Goal: Navigation & Orientation: Find specific page/section

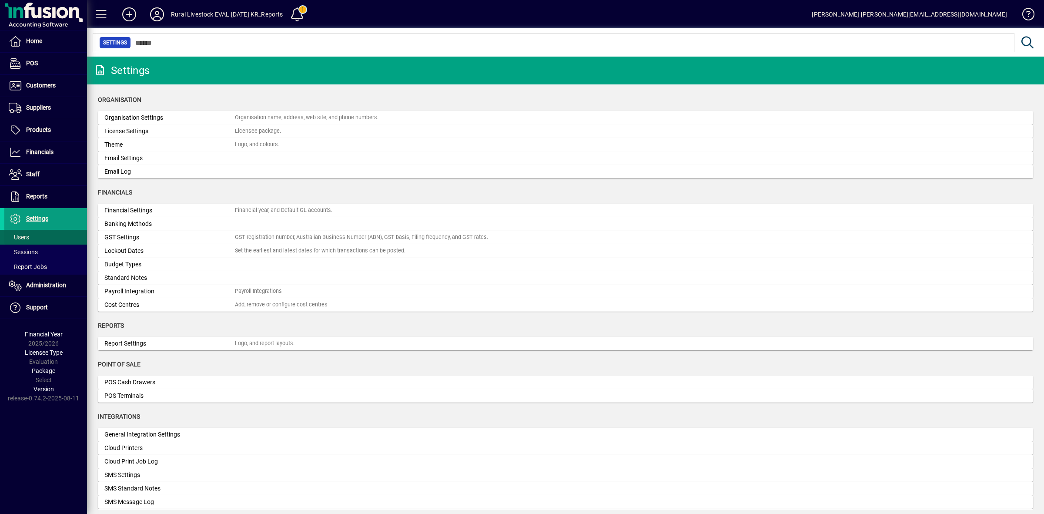
click at [24, 236] on span "Users" at bounding box center [19, 237] width 20 height 7
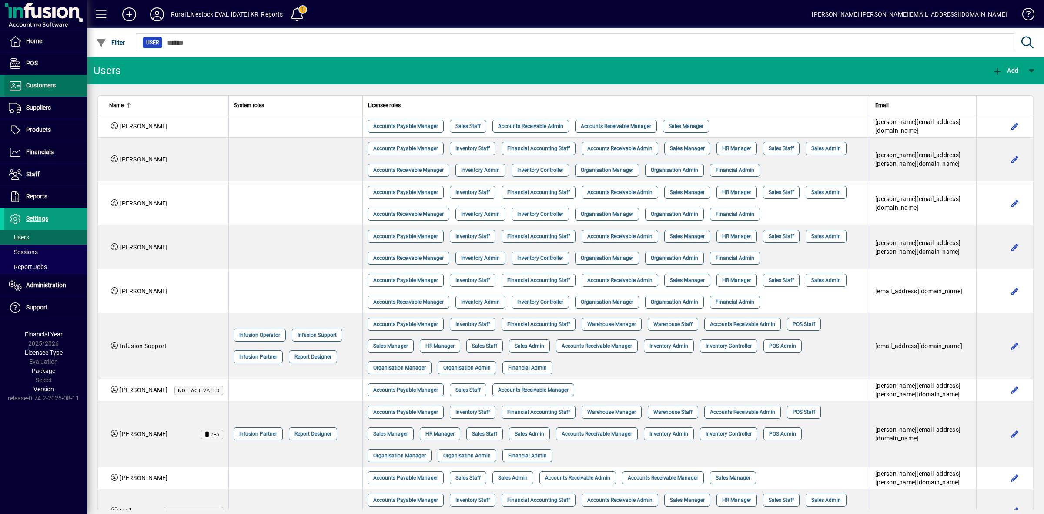
click at [46, 90] on span "Customers" at bounding box center [29, 85] width 51 height 10
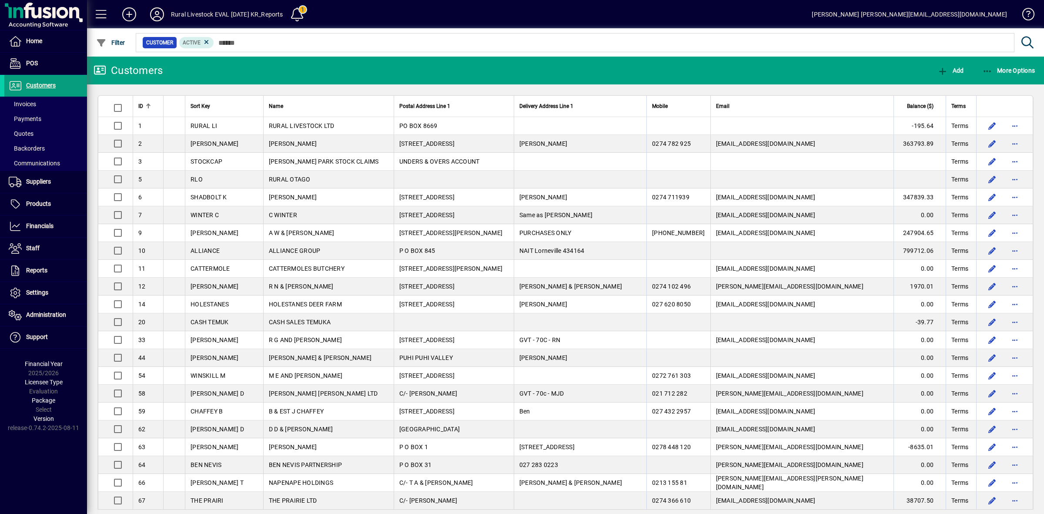
click at [157, 13] on icon at bounding box center [156, 14] width 17 height 14
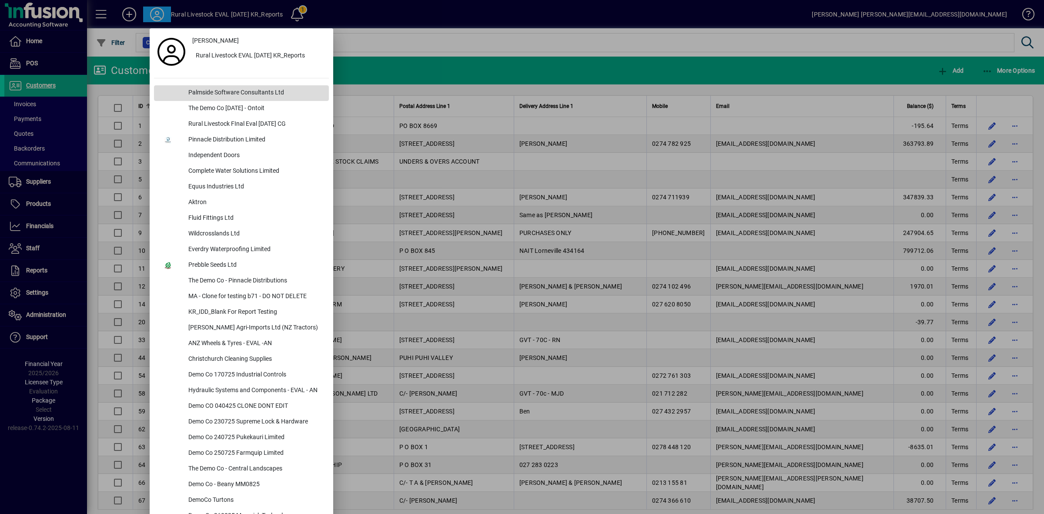
click at [215, 92] on div "Palmside Software Consultants Ltd" at bounding box center [255, 93] width 148 height 16
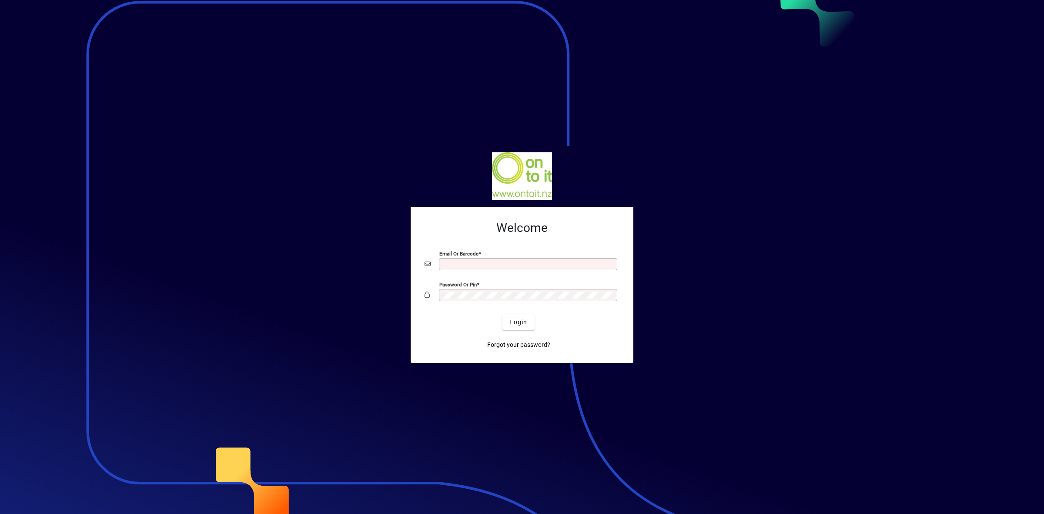
type input "**********"
click at [530, 323] on span "submit" at bounding box center [519, 322] width 32 height 21
